Goal: Complete application form

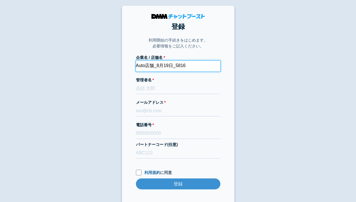
type input "Auto店舗_8月19日_5816"
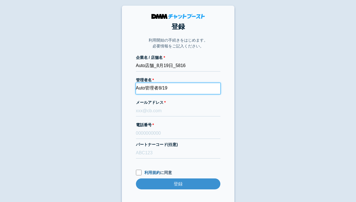
type input "Auto管理者8/19"
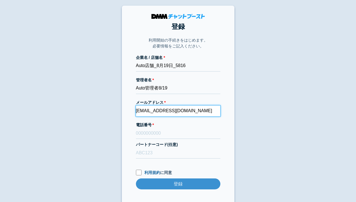
type input "[EMAIL_ADDRESS][DOMAIN_NAME]"
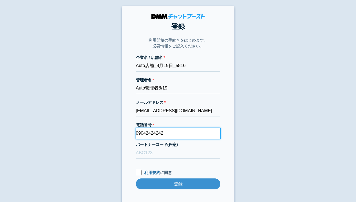
type input "09042424242"
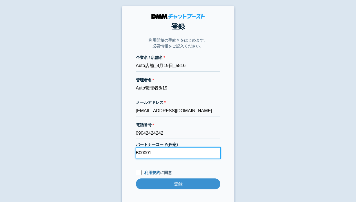
type input "B00001"
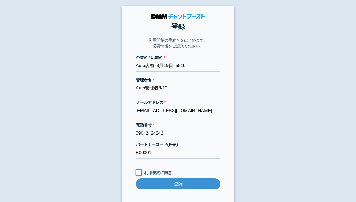
click at [138, 173] on input "利用規約 に同意" at bounding box center [139, 173] width 6 height 6
checkbox input "true"
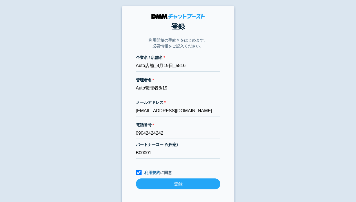
click at [178, 184] on input "登録" at bounding box center [178, 184] width 84 height 11
